Goal: Task Accomplishment & Management: Use online tool/utility

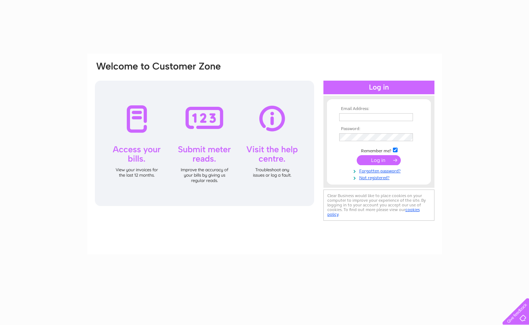
type input "michelle@lifestyle-physio.co.uk"
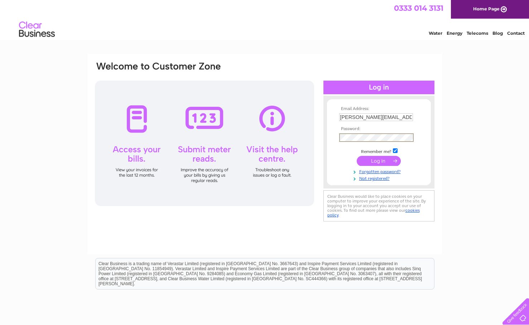
click at [312, 140] on div "Email Address: michelle@lifestyle-physio.co.uk Password:" at bounding box center [264, 142] width 341 height 162
click at [474, 207] on div "Email Address: michelle@lifestyle-physio.co.uk Password:" at bounding box center [264, 215] width 529 height 323
click at [376, 161] on input "submit" at bounding box center [379, 160] width 44 height 10
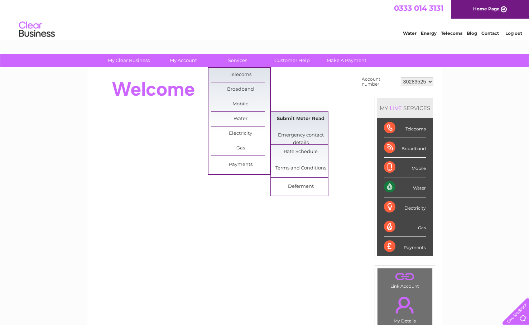
click at [288, 119] on link "Submit Meter Read" at bounding box center [300, 119] width 59 height 14
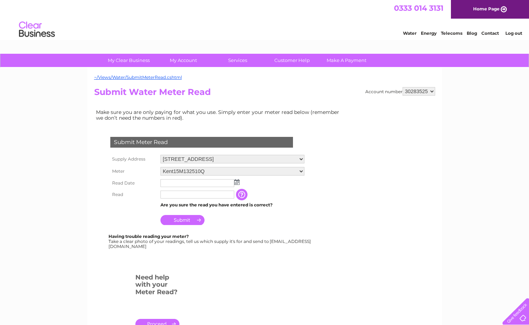
drag, startPoint x: 303, startPoint y: 161, endPoint x: 265, endPoint y: 165, distance: 38.9
click at [303, 161] on select "[STREET_ADDRESS] [STREET_ADDRESS]" at bounding box center [232, 159] width 144 height 9
select select "444376"
click at [160, 155] on select "[STREET_ADDRESS] [STREET_ADDRESS]" at bounding box center [232, 159] width 144 height 9
click at [236, 182] on img at bounding box center [236, 182] width 5 height 6
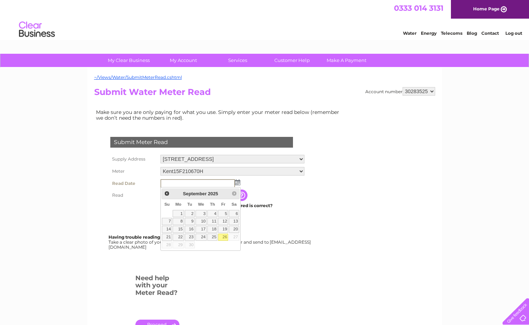
click at [226, 237] on link "26" at bounding box center [223, 236] width 10 height 7
type input "2025/09/26"
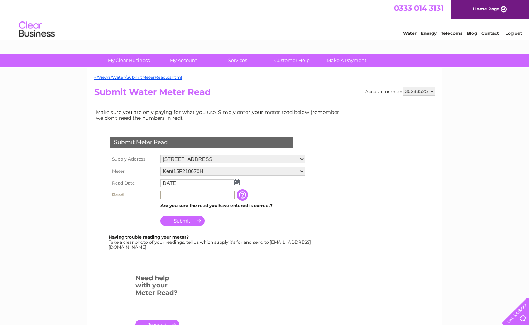
click at [170, 195] on input "text" at bounding box center [197, 194] width 74 height 9
type input "000261"
click at [185, 217] on input "Submit" at bounding box center [182, 221] width 44 height 10
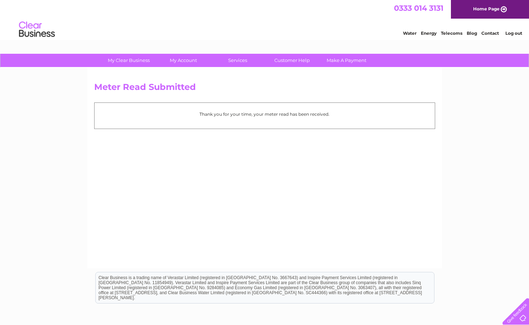
click at [516, 31] on link "Log out" at bounding box center [513, 32] width 17 height 5
